Goal: Task Accomplishment & Management: Manage account settings

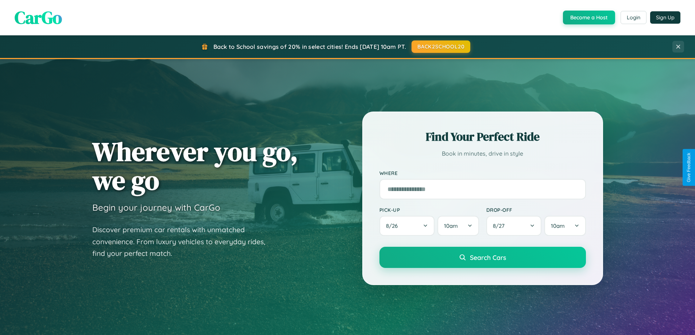
scroll to position [502, 0]
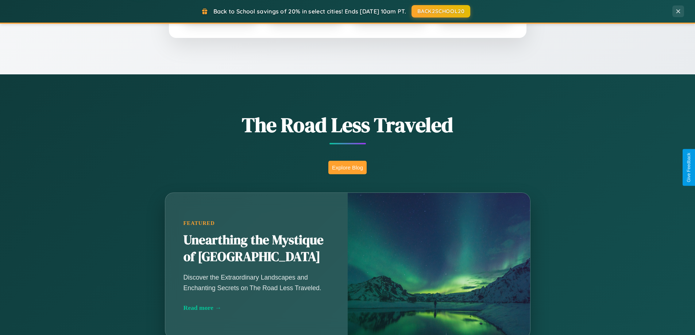
click at [347, 168] on button "Explore Blog" at bounding box center [348, 168] width 38 height 14
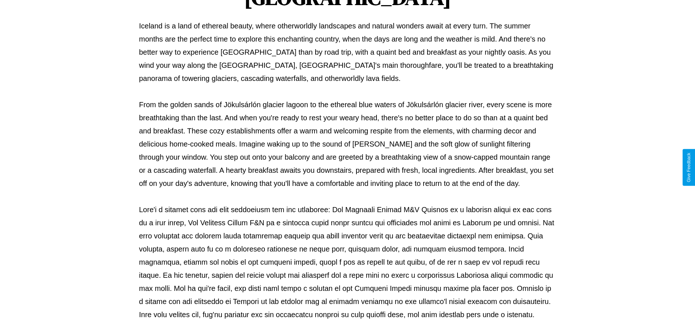
scroll to position [236, 0]
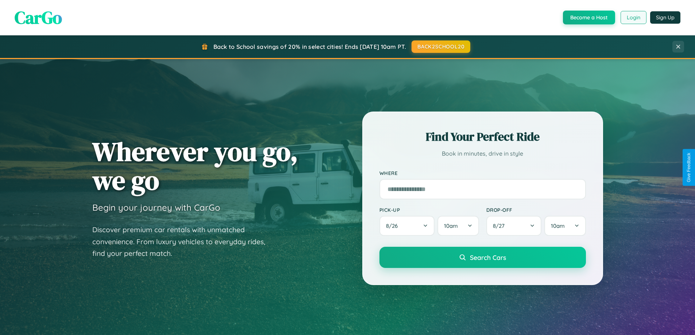
click at [633, 18] on button "Login" at bounding box center [634, 17] width 26 height 13
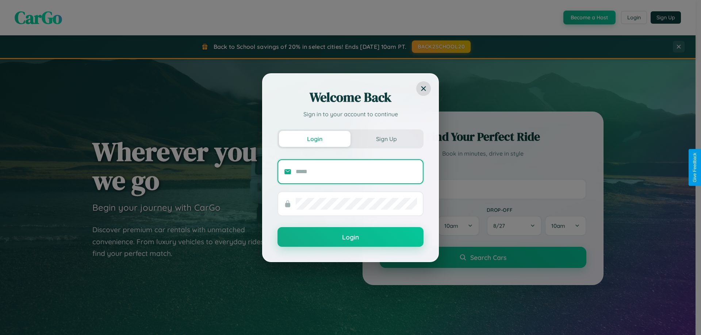
click at [356, 172] on input "text" at bounding box center [356, 172] width 121 height 12
type input "**********"
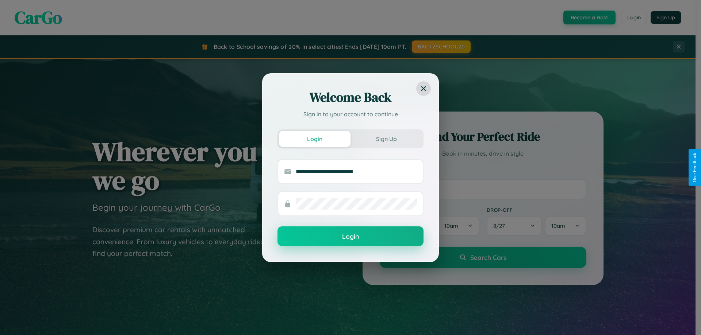
click at [350, 237] on button "Login" at bounding box center [350, 237] width 146 height 20
